Goal: Task Accomplishment & Management: Manage account settings

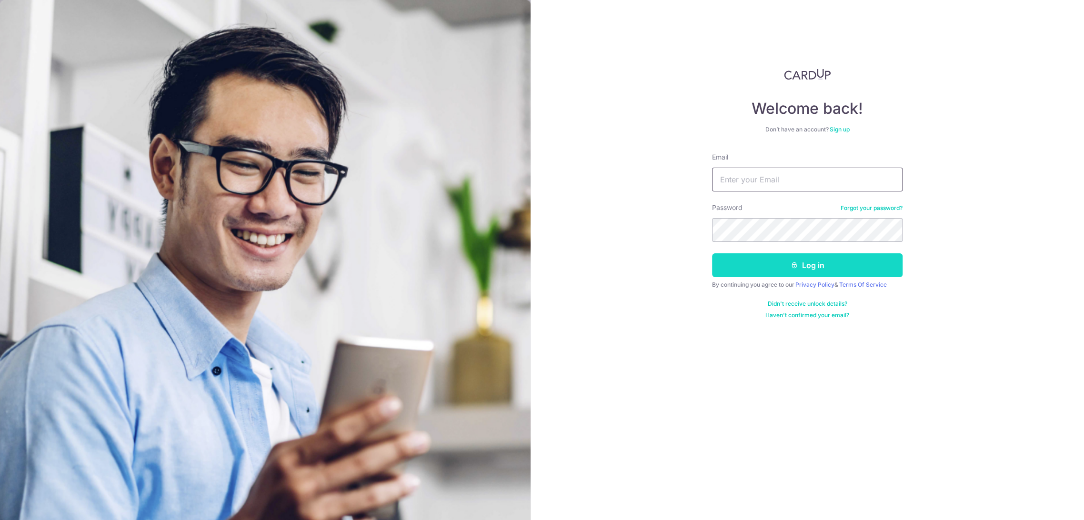
type input "[EMAIL_ADDRESS][DOMAIN_NAME]"
click at [748, 270] on button "Log in" at bounding box center [807, 265] width 191 height 24
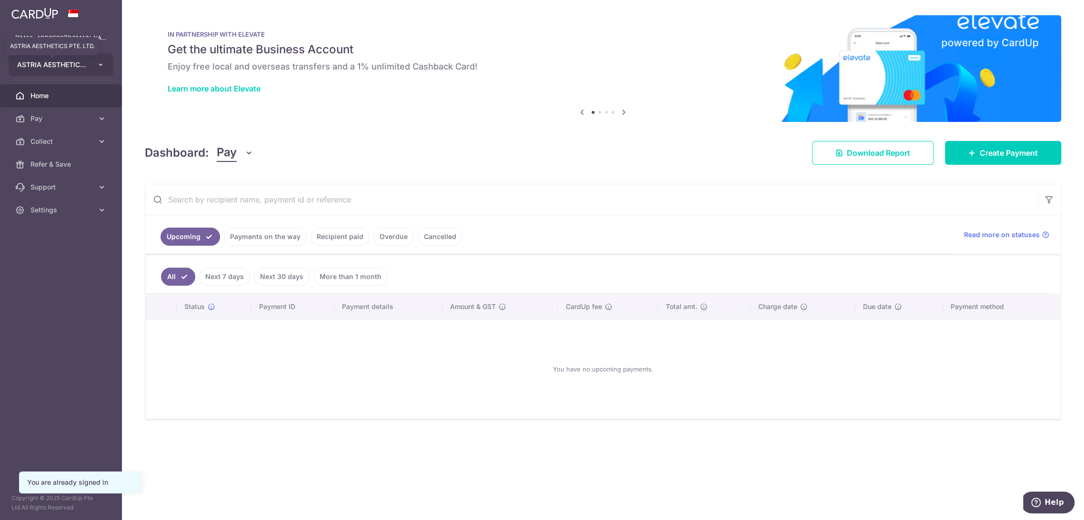
click at [80, 61] on span "ASTRIA AESTHETICS PTE. LTD." at bounding box center [52, 65] width 70 height 10
click at [81, 214] on span "Settings" at bounding box center [61, 210] width 63 height 10
click at [60, 254] on span "Logout" at bounding box center [61, 256] width 63 height 10
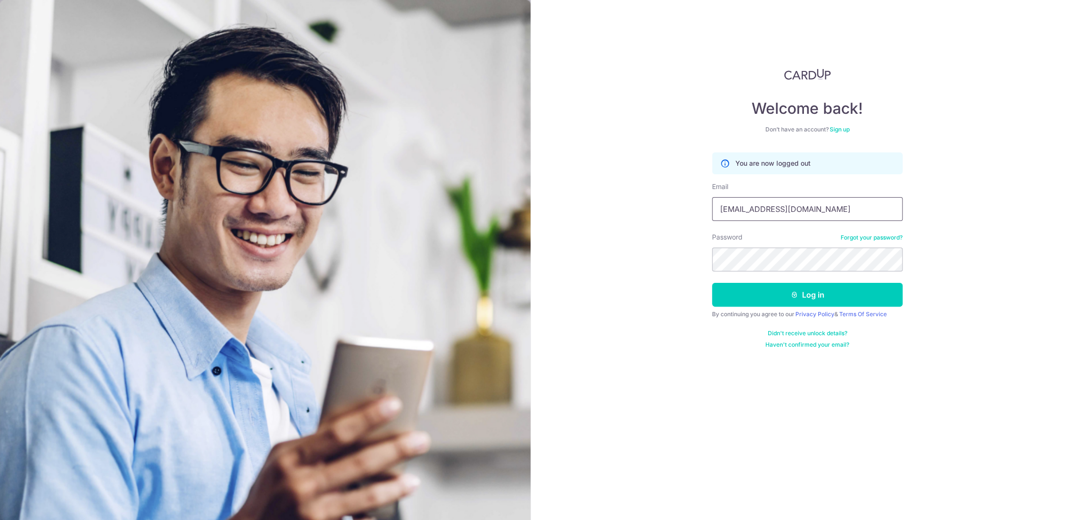
click at [764, 215] on input "[EMAIL_ADDRESS][DOMAIN_NAME]" at bounding box center [807, 209] width 191 height 24
type input "fooliwen@astria.com.sg"
click at [766, 305] on button "Log in" at bounding box center [807, 295] width 191 height 24
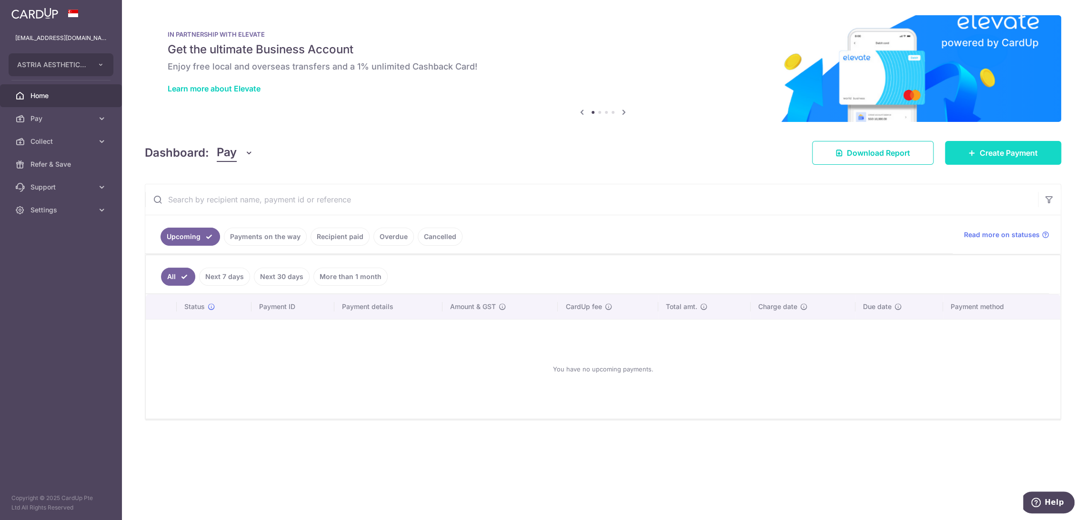
click at [973, 154] on icon at bounding box center [972, 153] width 8 height 8
